Goal: Task Accomplishment & Management: Use online tool/utility

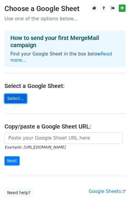
click at [13, 94] on link "Select..." at bounding box center [15, 98] width 22 height 9
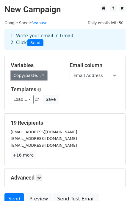
click at [35, 78] on link "Copy/paste..." at bounding box center [29, 75] width 36 height 9
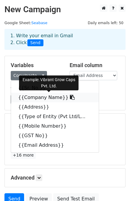
click at [41, 99] on link "{{Company Name}}" at bounding box center [55, 98] width 88 height 10
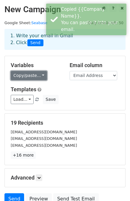
click at [39, 73] on link "Copy/paste..." at bounding box center [29, 75] width 36 height 9
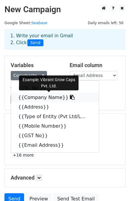
click at [36, 98] on link "{{Company Name}}" at bounding box center [55, 98] width 88 height 10
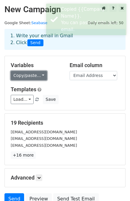
click at [37, 77] on link "Copy/paste..." at bounding box center [29, 75] width 36 height 9
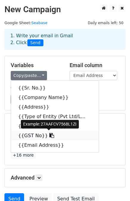
click at [49, 135] on icon at bounding box center [51, 135] width 5 height 5
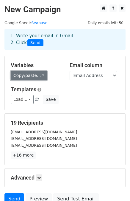
click at [29, 76] on link "Copy/paste..." at bounding box center [29, 75] width 36 height 9
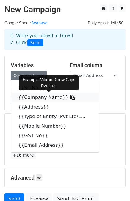
click at [38, 98] on link "{{Company Name}}" at bounding box center [55, 98] width 88 height 10
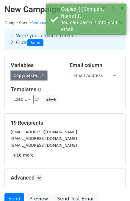
click at [25, 75] on link "Copy/paste..." at bounding box center [29, 75] width 36 height 9
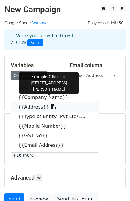
click at [36, 107] on link "{{Address}}" at bounding box center [55, 107] width 88 height 10
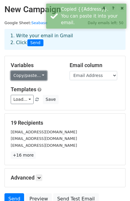
click at [32, 75] on link "Copy/paste..." at bounding box center [29, 75] width 36 height 9
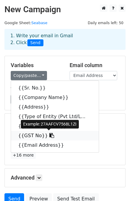
click at [34, 133] on link "{{GST No}}" at bounding box center [55, 136] width 88 height 10
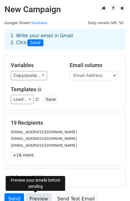
click at [31, 195] on link "Preview" at bounding box center [39, 198] width 26 height 11
click at [33, 196] on link "Preview" at bounding box center [39, 198] width 26 height 11
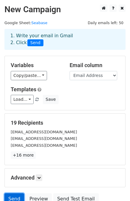
click at [12, 197] on link "Send" at bounding box center [14, 198] width 20 height 11
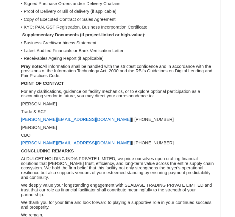
scroll to position [1376, 0]
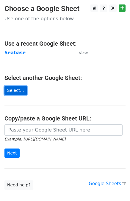
click at [15, 92] on link "Select..." at bounding box center [15, 90] width 22 height 9
click at [14, 93] on link "Select..." at bounding box center [15, 90] width 22 height 9
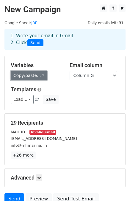
click at [25, 77] on link "Copy/paste..." at bounding box center [29, 75] width 36 height 9
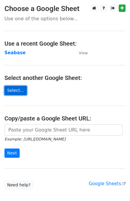
click at [11, 89] on link "Select..." at bounding box center [15, 90] width 22 height 9
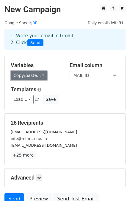
click at [32, 76] on link "Copy/paste..." at bounding box center [29, 75] width 36 height 9
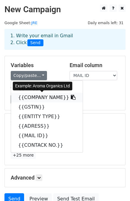
click at [38, 97] on link "{{COMPANY NAME}}" at bounding box center [47, 98] width 72 height 10
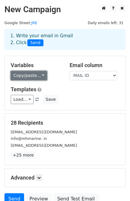
click at [30, 77] on link "Copy/paste..." at bounding box center [29, 75] width 36 height 9
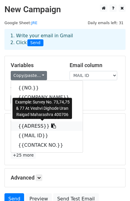
click at [30, 128] on link "{{ADRESS}}" at bounding box center [47, 126] width 72 height 10
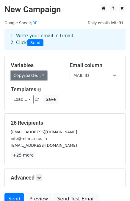
click at [31, 73] on link "Copy/paste..." at bounding box center [29, 75] width 36 height 9
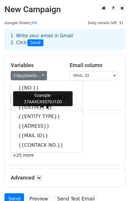
click at [28, 106] on link "{{GSTIN}}" at bounding box center [47, 107] width 72 height 10
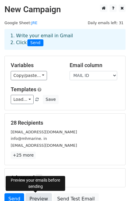
click at [37, 196] on link "Preview" at bounding box center [39, 198] width 26 height 11
click at [36, 197] on link "Preview" at bounding box center [39, 198] width 26 height 11
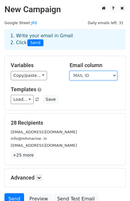
click at [104, 73] on select "NO. COMPANY NAME GSTIN ENTITY TYPE ADRESS MAIL ID CONTACK NO." at bounding box center [94, 75] width 48 height 9
click at [103, 55] on div "1. Write your email in Gmail 2. Click Send" at bounding box center [65, 44] width 130 height 24
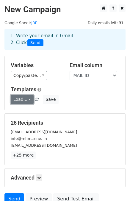
click at [21, 100] on link "Load..." at bounding box center [22, 99] width 23 height 9
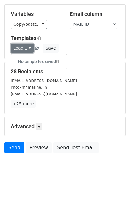
scroll to position [54, 0]
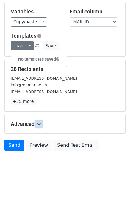
click at [40, 122] on icon at bounding box center [39, 124] width 4 height 4
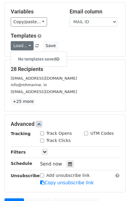
click at [41, 134] on input "Track Opens" at bounding box center [42, 133] width 4 height 4
checkbox input "true"
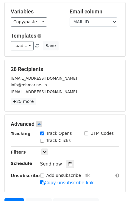
click at [42, 140] on input "Track Clicks" at bounding box center [42, 141] width 4 height 4
checkbox input "true"
click at [44, 153] on link at bounding box center [44, 151] width 7 height 7
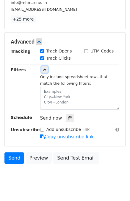
scroll to position [138, 0]
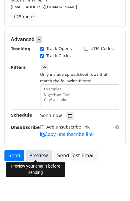
click at [30, 158] on link "Preview" at bounding box center [39, 155] width 26 height 11
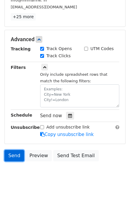
click at [14, 156] on link "Send" at bounding box center [14, 155] width 20 height 11
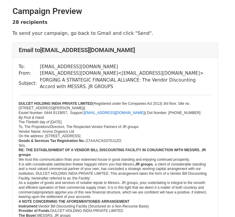
scroll to position [0, 2]
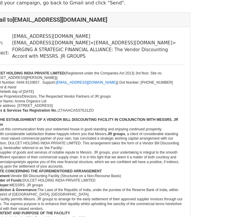
scroll to position [0, 31]
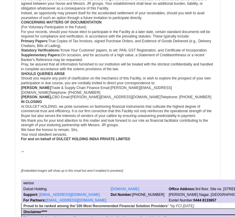
scroll to position [298, 0]
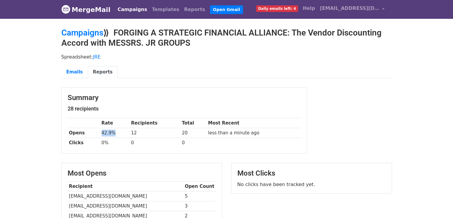
drag, startPoint x: 100, startPoint y: 134, endPoint x: 117, endPoint y: 134, distance: 16.7
click at [117, 134] on td "42.9%" at bounding box center [115, 133] width 30 height 10
drag, startPoint x: 131, startPoint y: 132, endPoint x: 144, endPoint y: 129, distance: 13.3
click at [144, 129] on td "12" at bounding box center [155, 133] width 51 height 10
click at [77, 70] on link "Emails" at bounding box center [74, 72] width 27 height 12
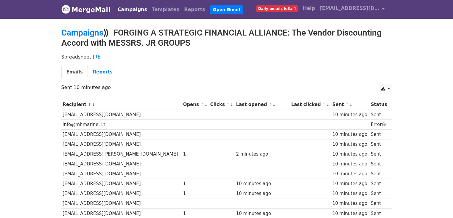
click at [278, 130] on td at bounding box center [262, 134] width 55 height 10
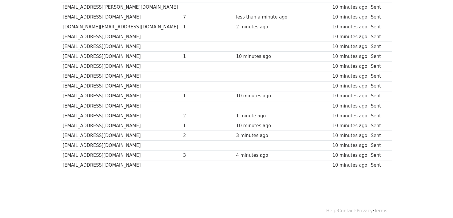
scroll to position [219, 0]
